Goal: Information Seeking & Learning: Learn about a topic

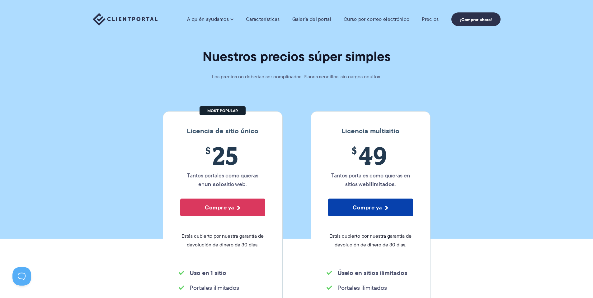
click at [270, 21] on font "Características" at bounding box center [263, 19] width 34 height 7
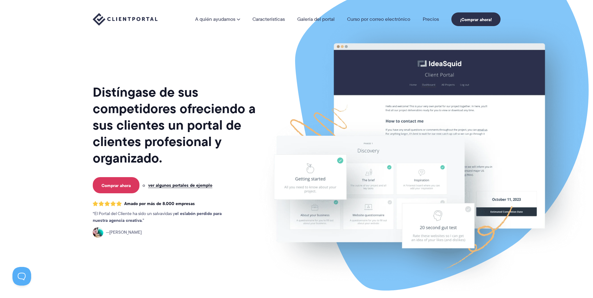
click at [264, 86] on img at bounding box center [422, 154] width 349 height 298
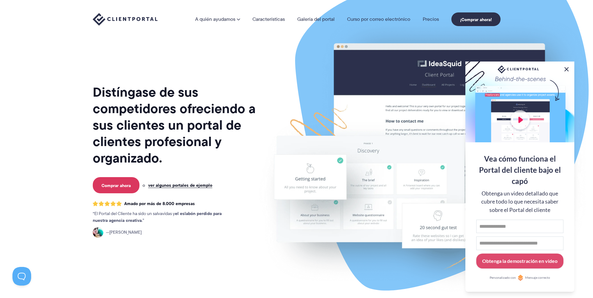
click at [566, 67] on button at bounding box center [565, 69] width 7 height 7
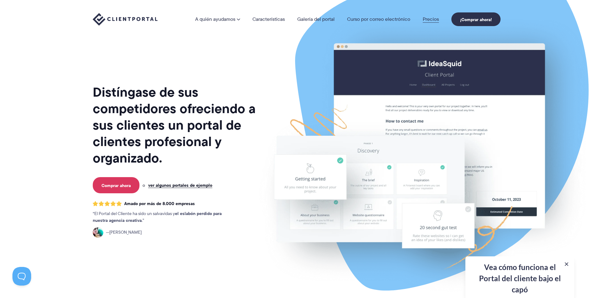
click at [429, 19] on font "Precios" at bounding box center [430, 19] width 16 height 7
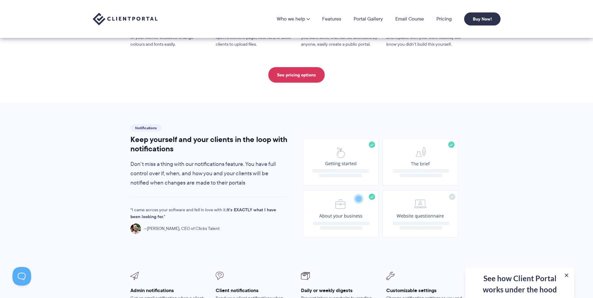
scroll to position [311, 0]
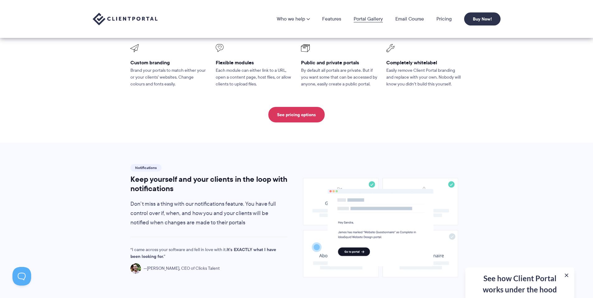
click at [363, 19] on link "Portal Gallery" at bounding box center [367, 18] width 29 height 5
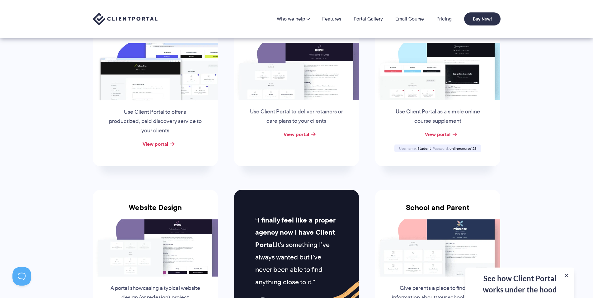
scroll to position [93, 0]
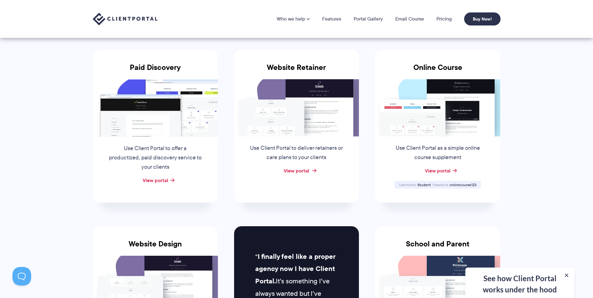
click at [304, 170] on link "View portal" at bounding box center [296, 170] width 26 height 7
drag, startPoint x: 161, startPoint y: 16, endPoint x: 105, endPoint y: 16, distance: 56.3
click at [105, 16] on div "Who we help Who we help View pricing Agencies See how Client Portal can help gi…" at bounding box center [296, 18] width 407 height 13
click at [401, 18] on link "Email Course" at bounding box center [409, 18] width 29 height 5
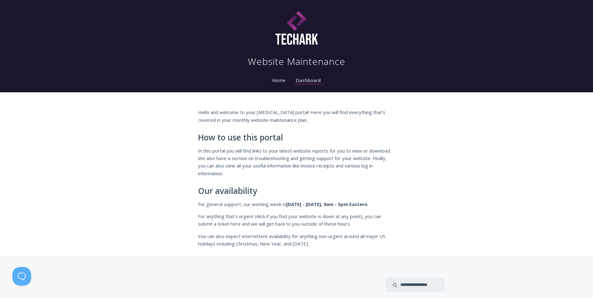
click at [284, 81] on link "Home" at bounding box center [279, 80] width 16 height 6
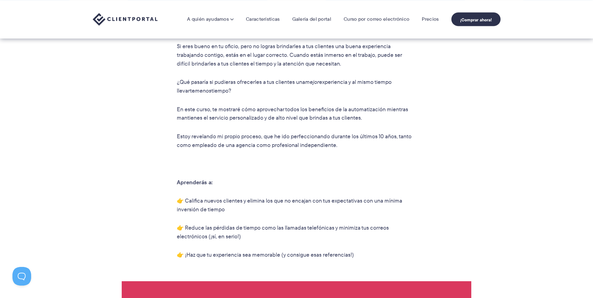
scroll to position [218, 0]
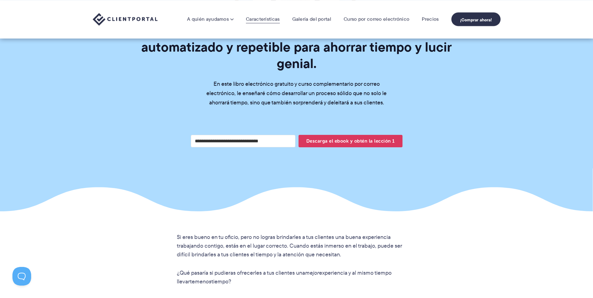
click at [269, 21] on font "Características" at bounding box center [263, 19] width 34 height 7
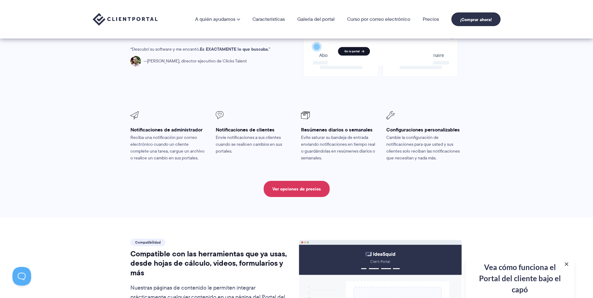
scroll to position [524, 0]
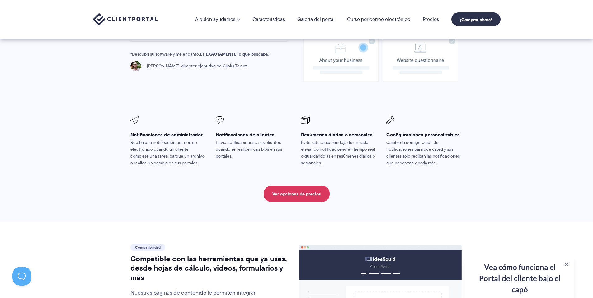
click at [146, 19] on img at bounding box center [125, 19] width 65 height 13
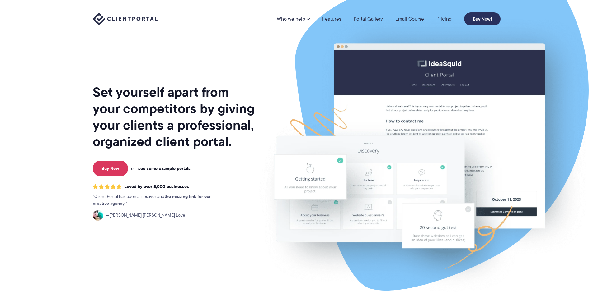
click at [475, 19] on link "Buy Now!" at bounding box center [482, 18] width 36 height 13
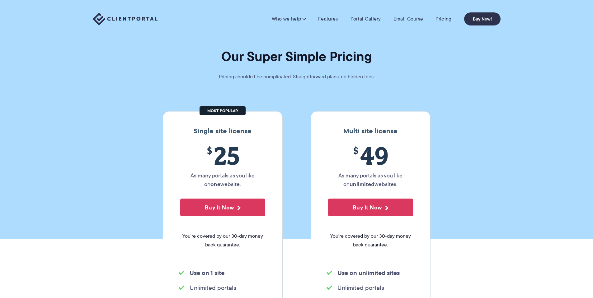
click at [130, 18] on img at bounding box center [125, 19] width 65 height 13
